Goal: Navigation & Orientation: Find specific page/section

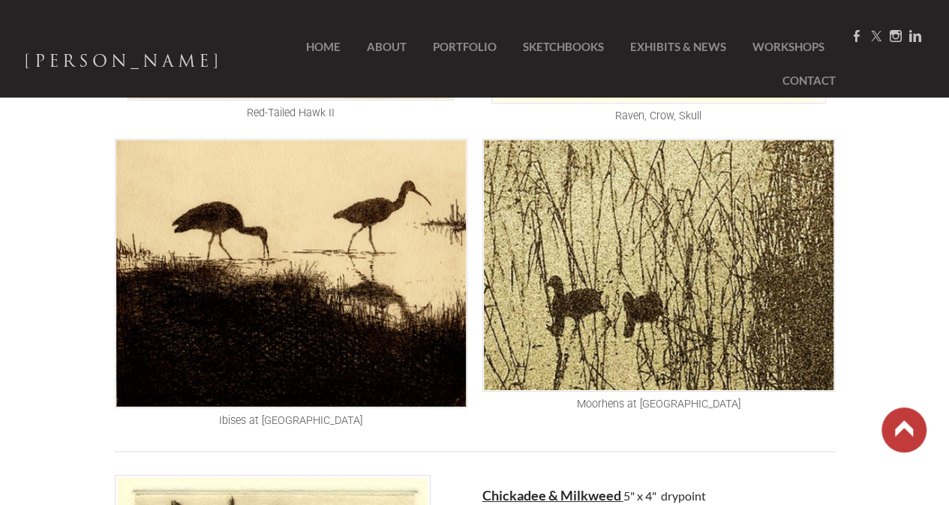
scroll to position [2232, 0]
click at [116, 360] on img at bounding box center [291, 273] width 353 height 269
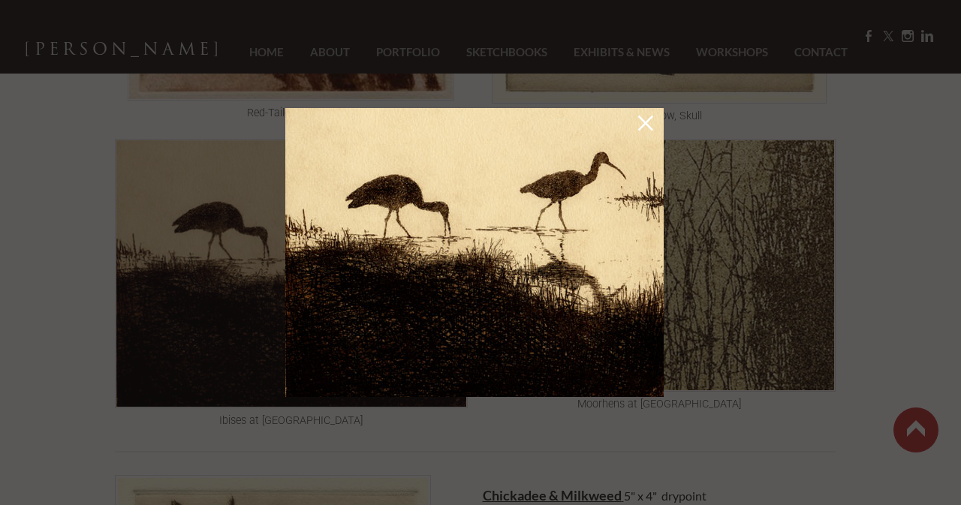
click at [642, 120] on link at bounding box center [645, 126] width 21 height 24
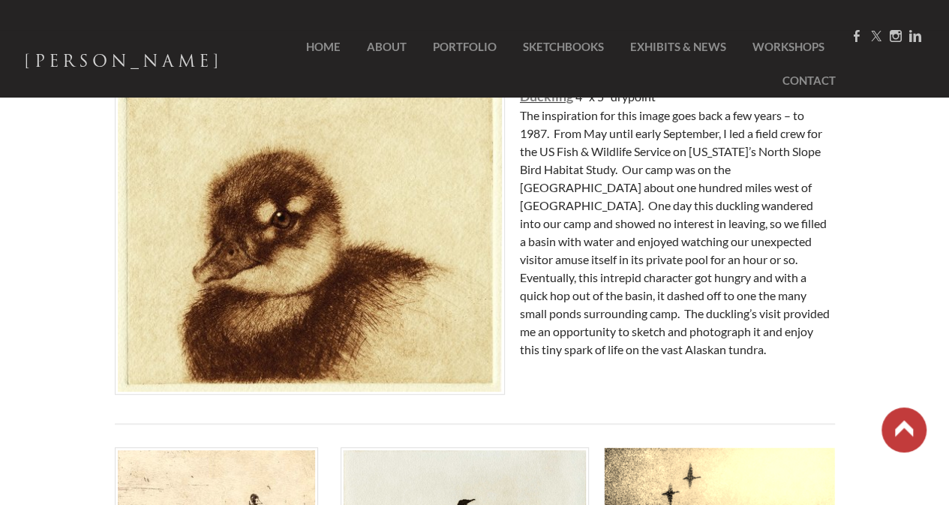
scroll to position [0, 0]
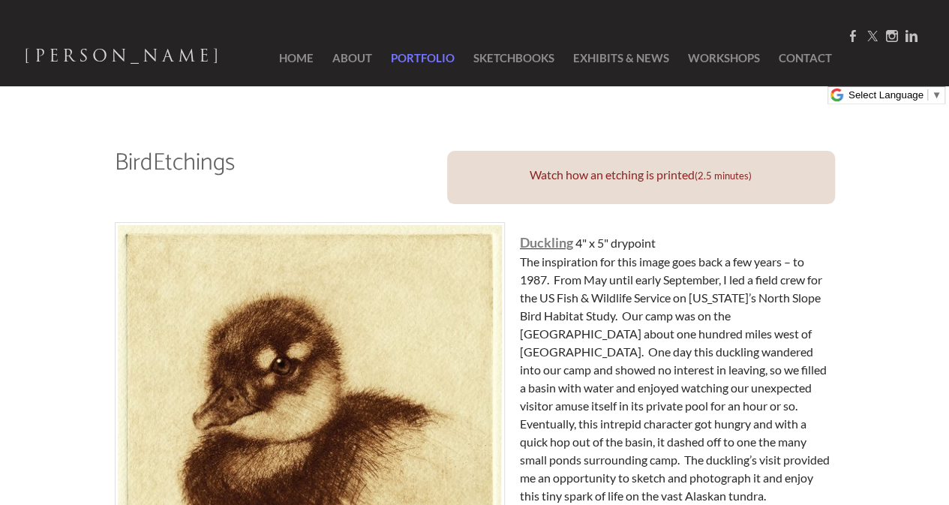
click at [407, 56] on link "Portfolio" at bounding box center [423, 58] width 79 height 56
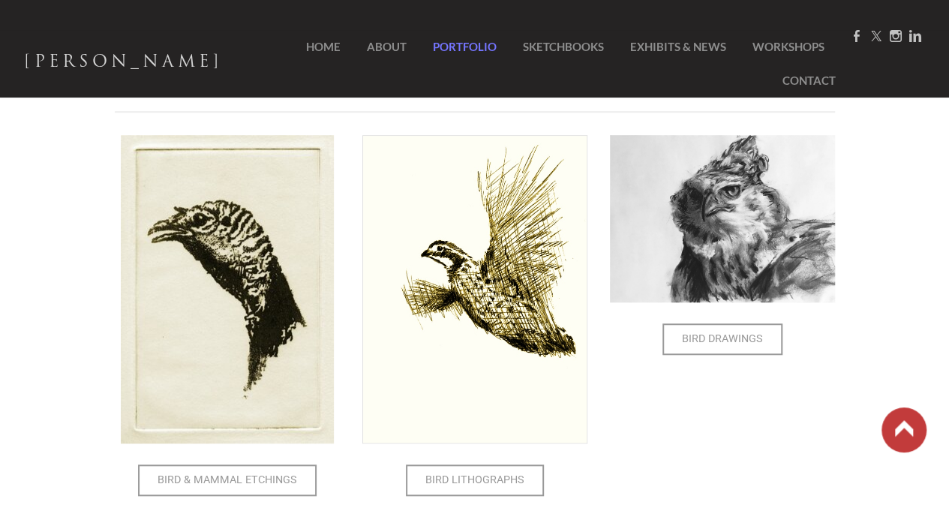
scroll to position [427, 0]
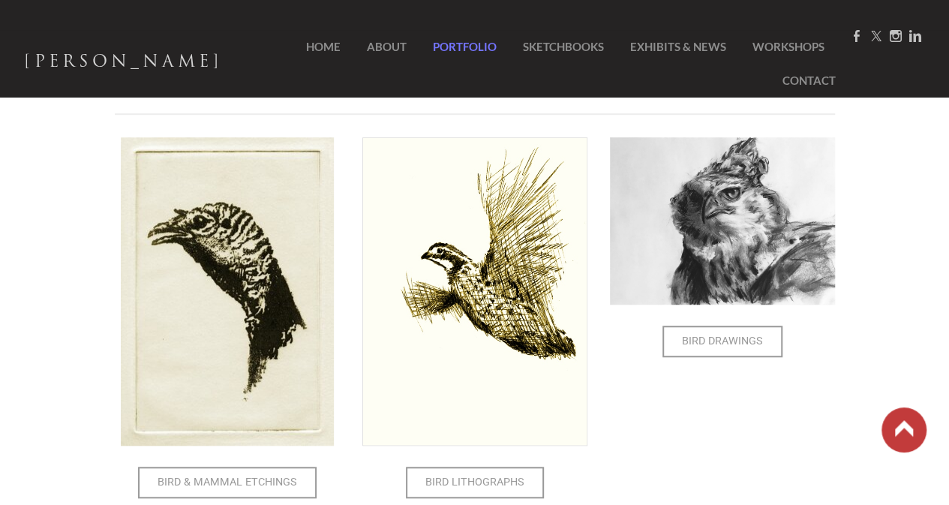
click at [200, 317] on img at bounding box center [227, 291] width 213 height 308
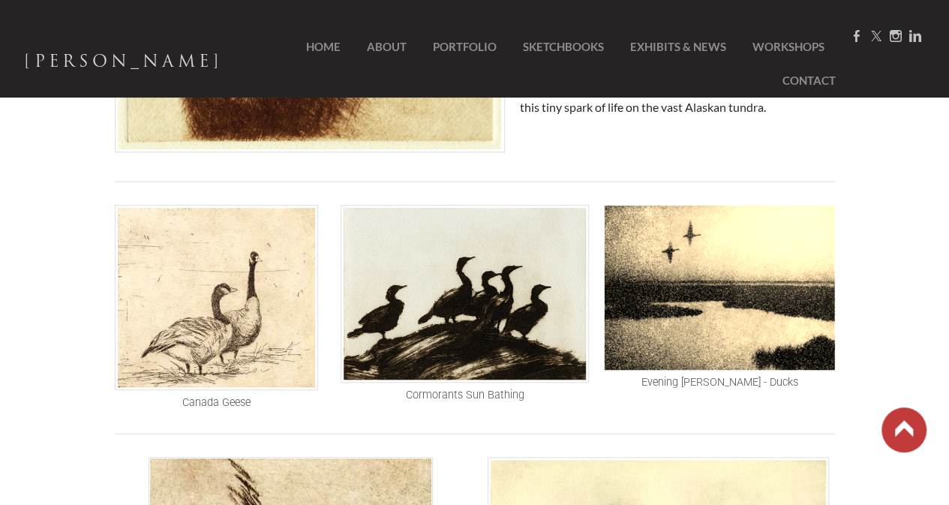
scroll to position [423, 0]
